Goal: Task Accomplishment & Management: Manage account settings

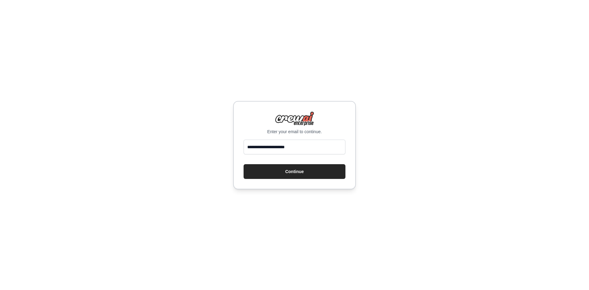
type input "**********"
click at [243, 164] on button "Continue" at bounding box center [294, 171] width 102 height 15
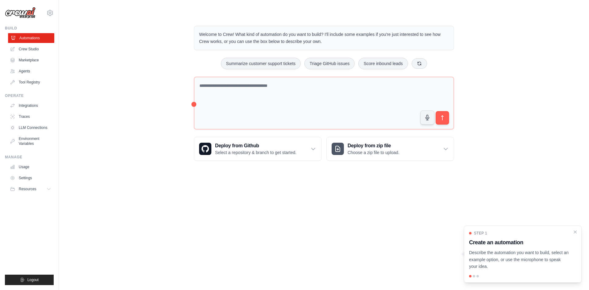
click at [34, 41] on link "Automations" at bounding box center [31, 38] width 46 height 10
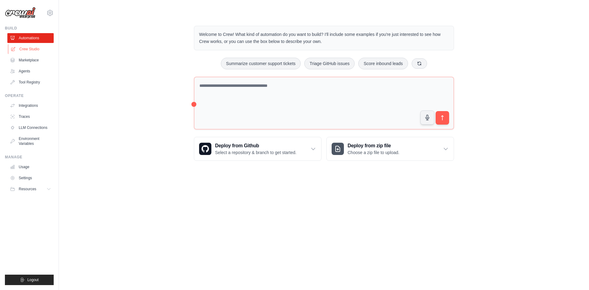
click at [35, 52] on link "Crew Studio" at bounding box center [31, 49] width 46 height 10
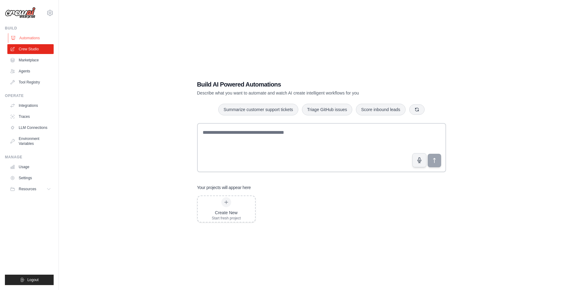
click at [35, 42] on link "Automations" at bounding box center [31, 38] width 46 height 10
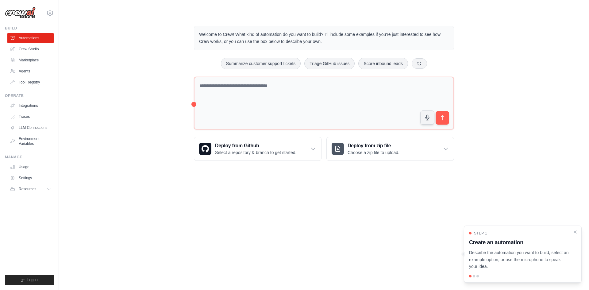
click at [30, 54] on ul "Automations Crew Studio Marketplace Agents Tool Registry" at bounding box center [30, 60] width 46 height 54
click at [34, 178] on link "Settings" at bounding box center [31, 178] width 46 height 10
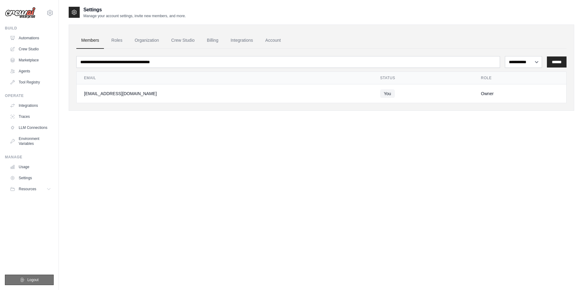
click at [44, 280] on button "Logout" at bounding box center [29, 279] width 49 height 10
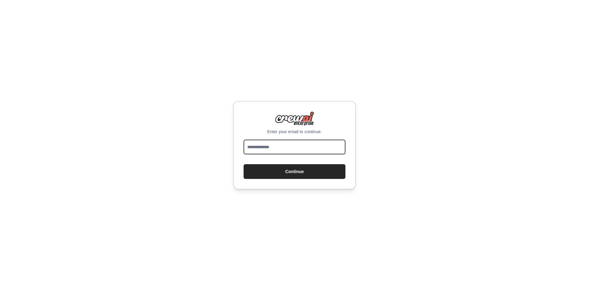
click at [288, 148] on input "email" at bounding box center [294, 147] width 102 height 15
type input "**********"
click at [243, 164] on button "Continue" at bounding box center [294, 171] width 102 height 15
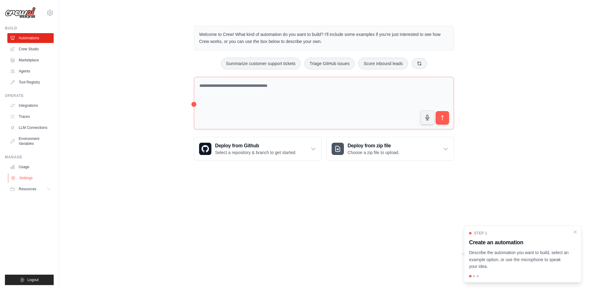
click at [29, 177] on link "Settings" at bounding box center [31, 178] width 46 height 10
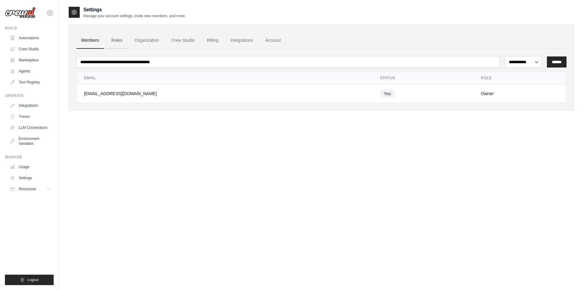
click at [109, 46] on link "Roles" at bounding box center [116, 40] width 21 height 17
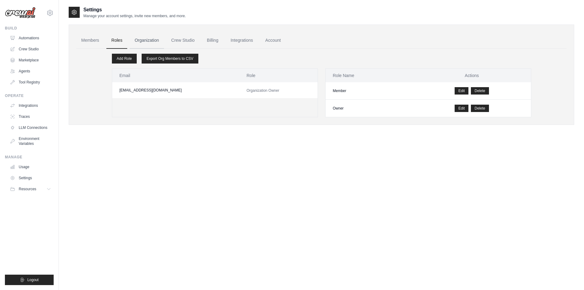
click at [144, 40] on link "Organization" at bounding box center [147, 40] width 34 height 17
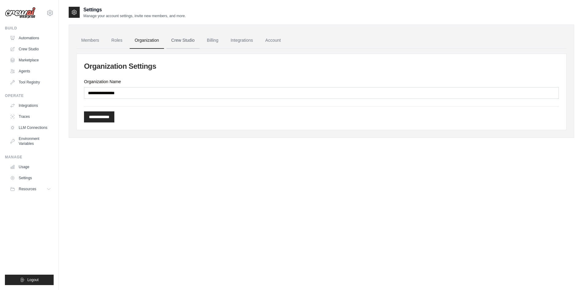
click at [182, 39] on link "Crew Studio" at bounding box center [182, 40] width 33 height 17
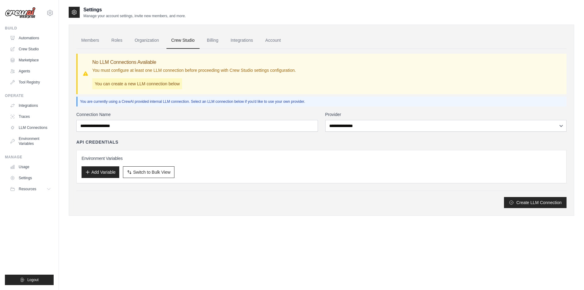
click at [39, 39] on link "Automations" at bounding box center [30, 38] width 46 height 10
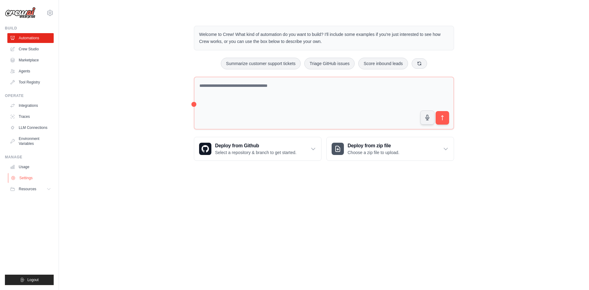
click at [24, 175] on link "Settings" at bounding box center [31, 178] width 46 height 10
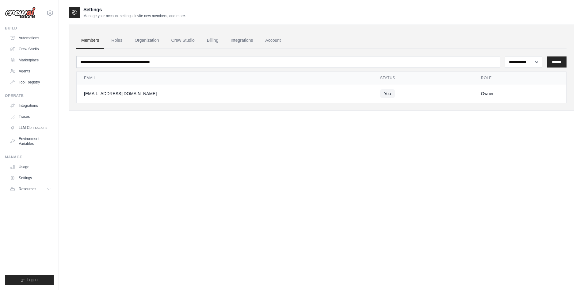
click at [124, 91] on div "[EMAIL_ADDRESS][DOMAIN_NAME]" at bounding box center [224, 93] width 281 height 6
click at [102, 95] on div "[EMAIL_ADDRESS][DOMAIN_NAME]" at bounding box center [224, 93] width 281 height 6
click at [103, 94] on div "[EMAIL_ADDRESS][DOMAIN_NAME]" at bounding box center [224, 93] width 281 height 6
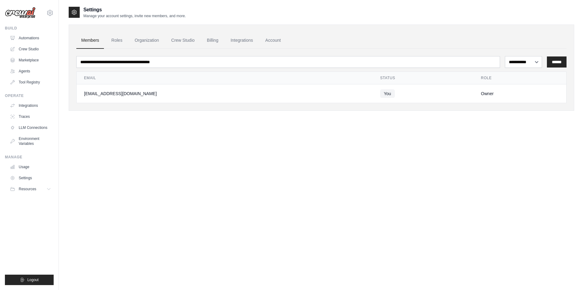
drag, startPoint x: 97, startPoint y: 94, endPoint x: 140, endPoint y: 94, distance: 42.6
click at [140, 94] on div "mobileeisntein@gmail.com" at bounding box center [224, 93] width 281 height 6
copy div "eisntein@gmail.com"
click at [34, 277] on button "Logout" at bounding box center [29, 279] width 49 height 10
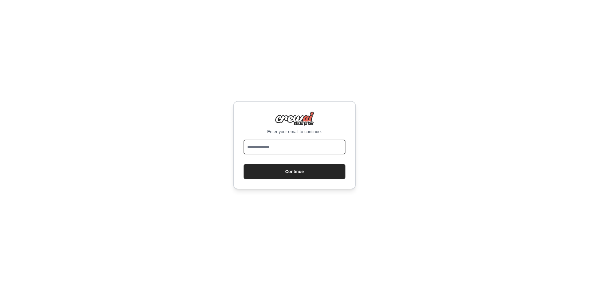
click at [270, 147] on input "email" at bounding box center [294, 147] width 102 height 15
paste input "**********"
click at [264, 149] on input "**********" at bounding box center [294, 147] width 102 height 15
type input "**********"
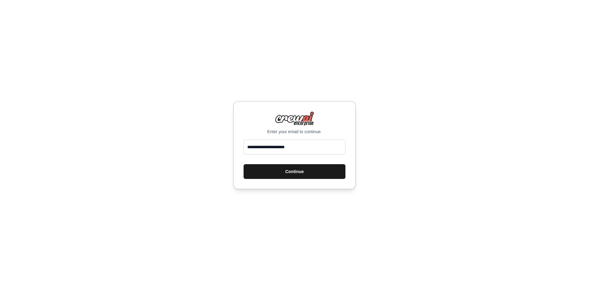
click at [276, 171] on button "Continue" at bounding box center [294, 171] width 102 height 15
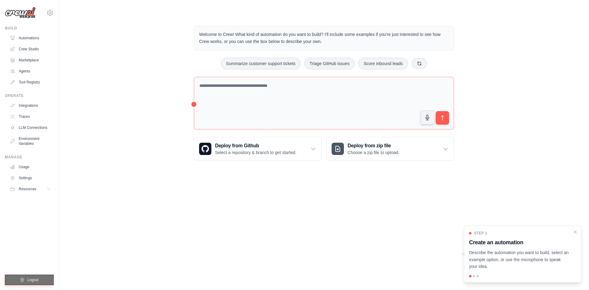
click at [26, 282] on button "Logout" at bounding box center [29, 279] width 49 height 10
